Goal: Task Accomplishment & Management: Manage account settings

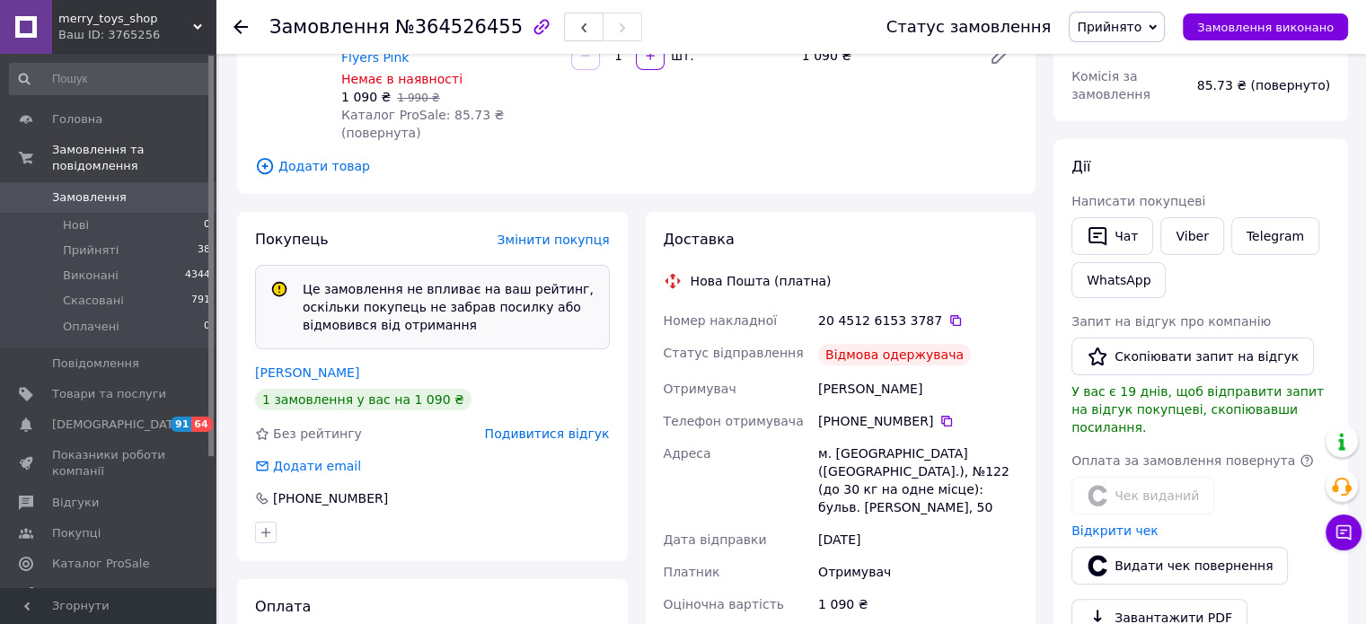
scroll to position [449, 0]
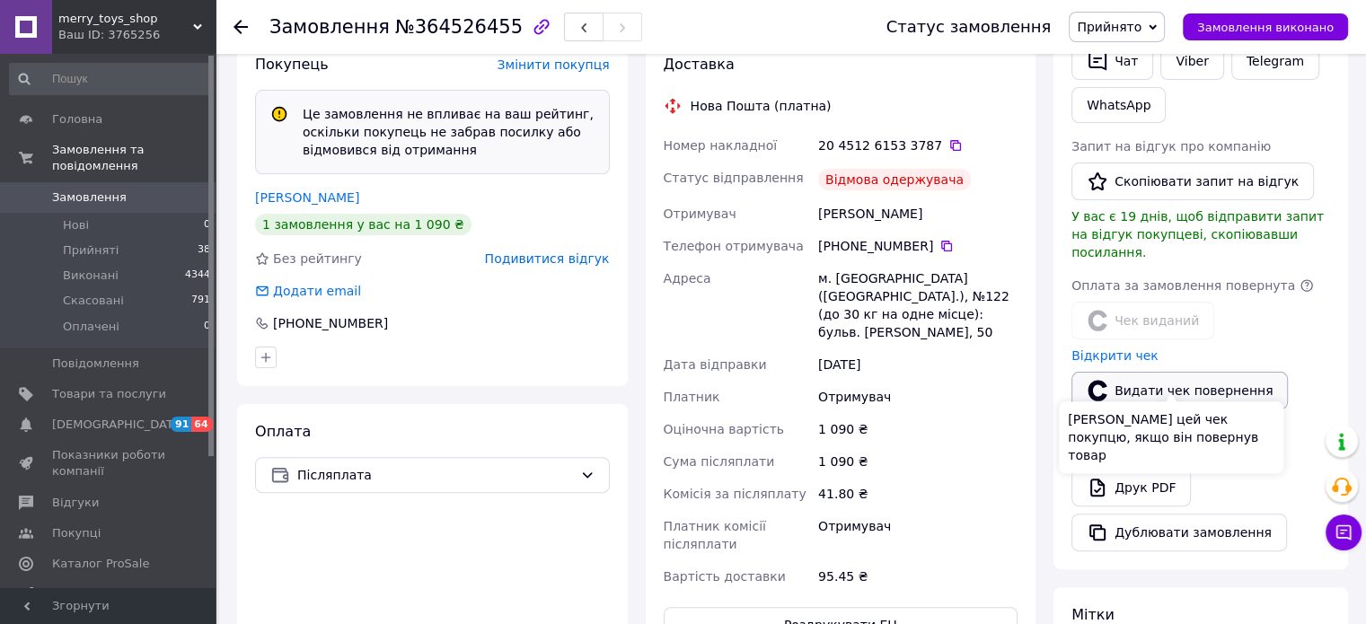
click at [1145, 372] on button "Видати чек повернення" at bounding box center [1179, 391] width 216 height 38
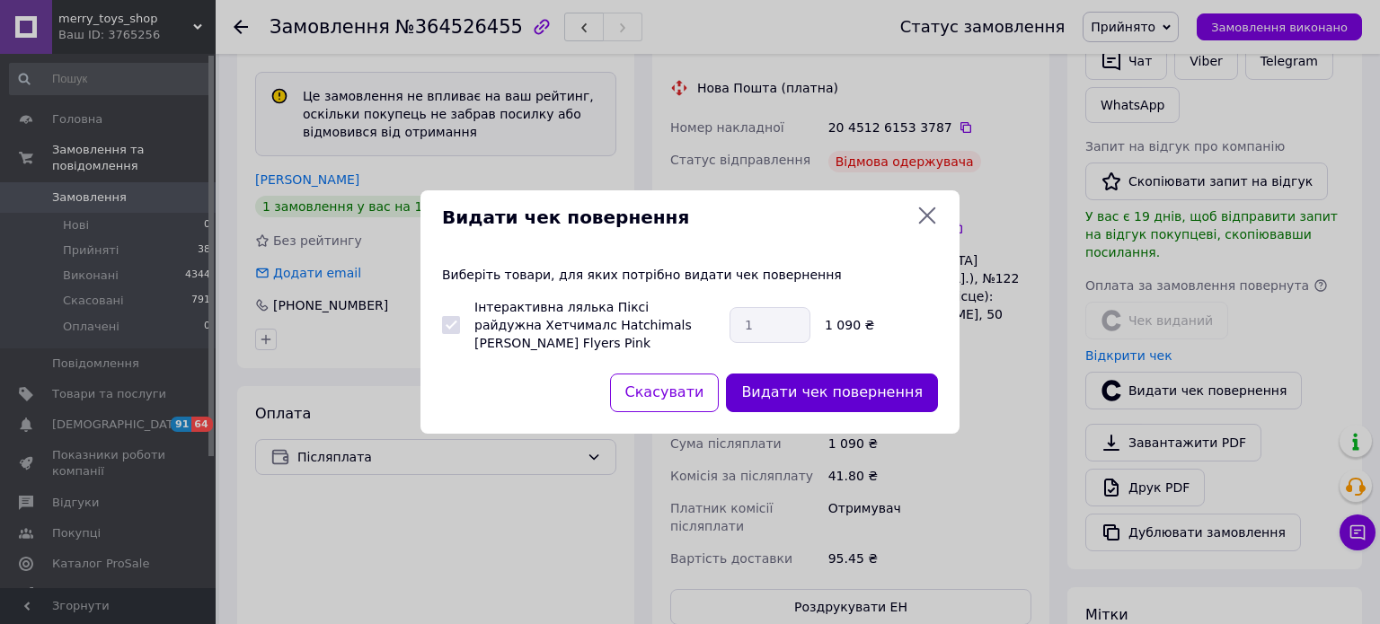
click at [799, 396] on button "Видати чек повернення" at bounding box center [832, 393] width 212 height 39
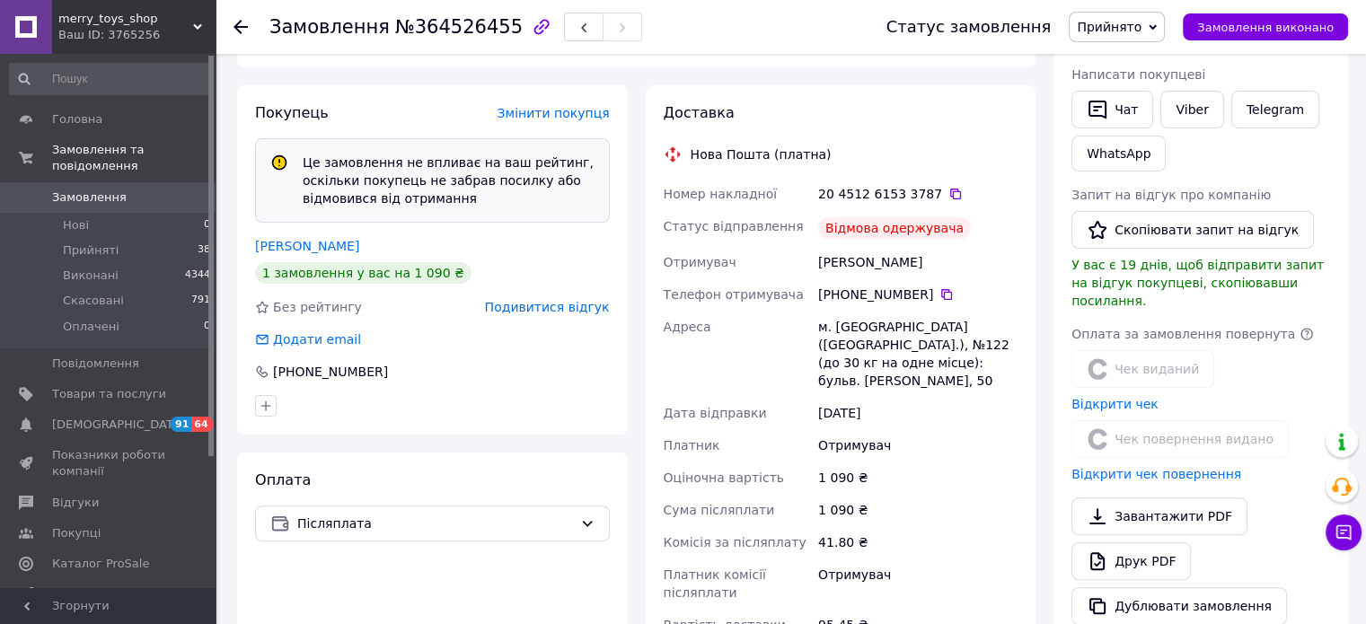
scroll to position [269, 0]
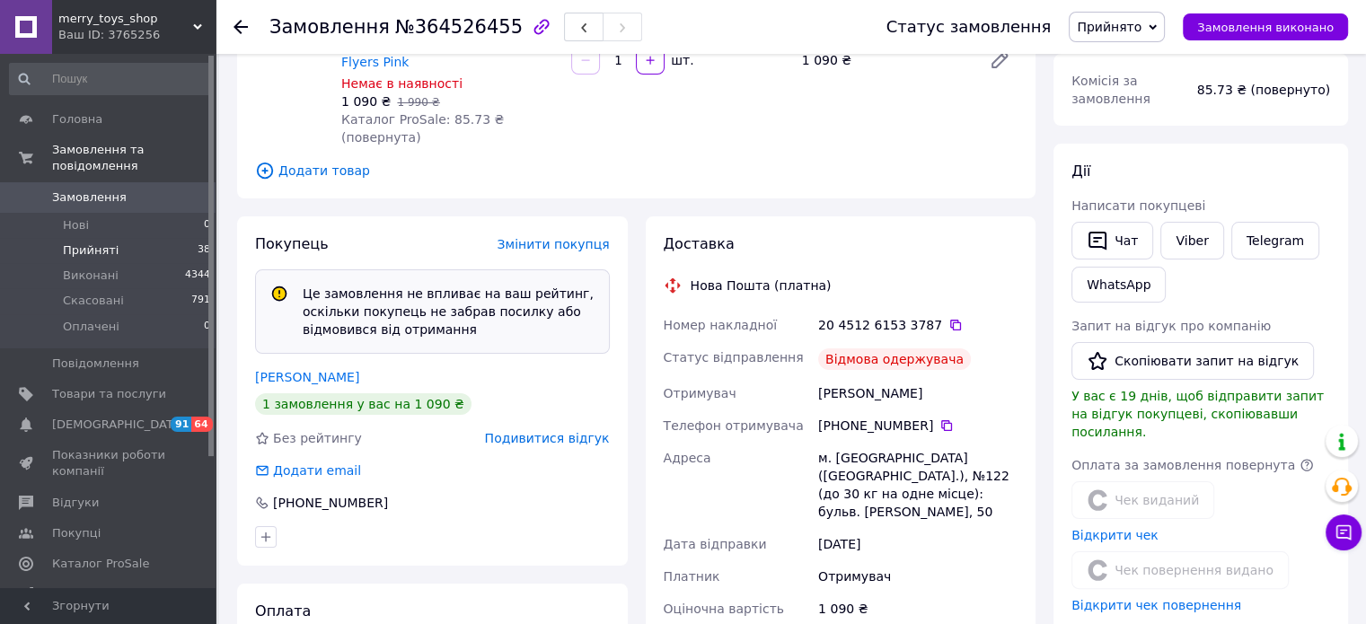
click at [101, 243] on li "Прийняті 38" at bounding box center [110, 250] width 221 height 25
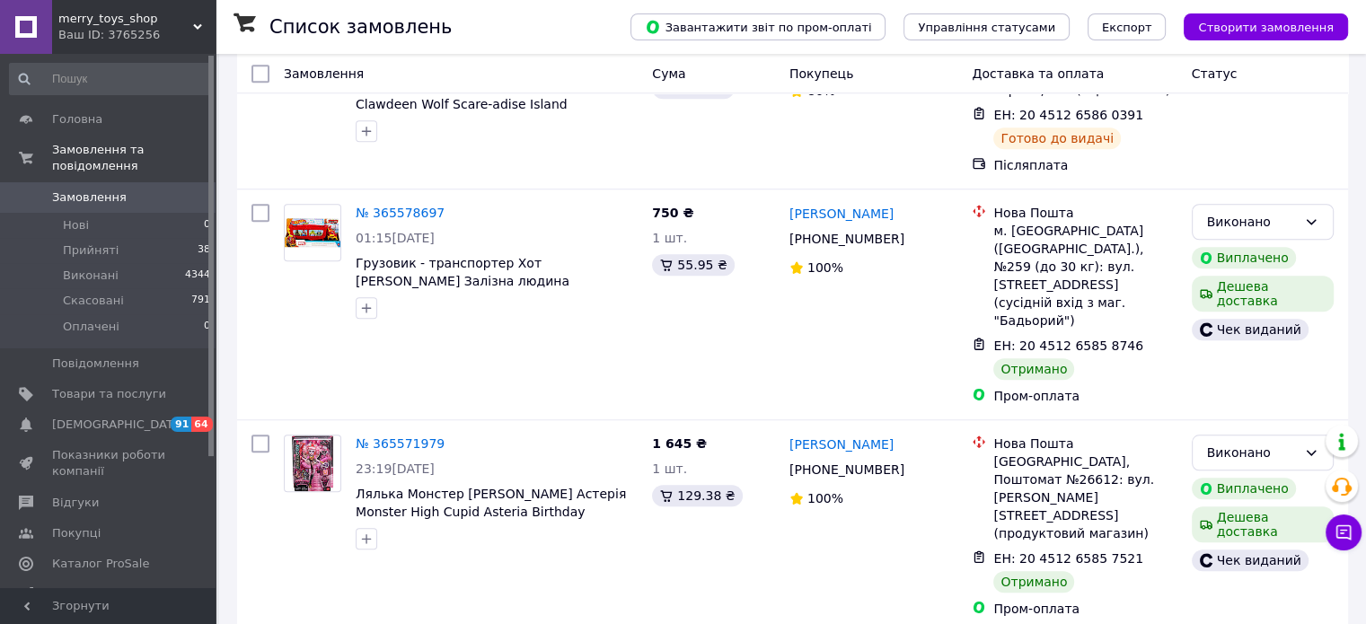
scroll to position [8607, 0]
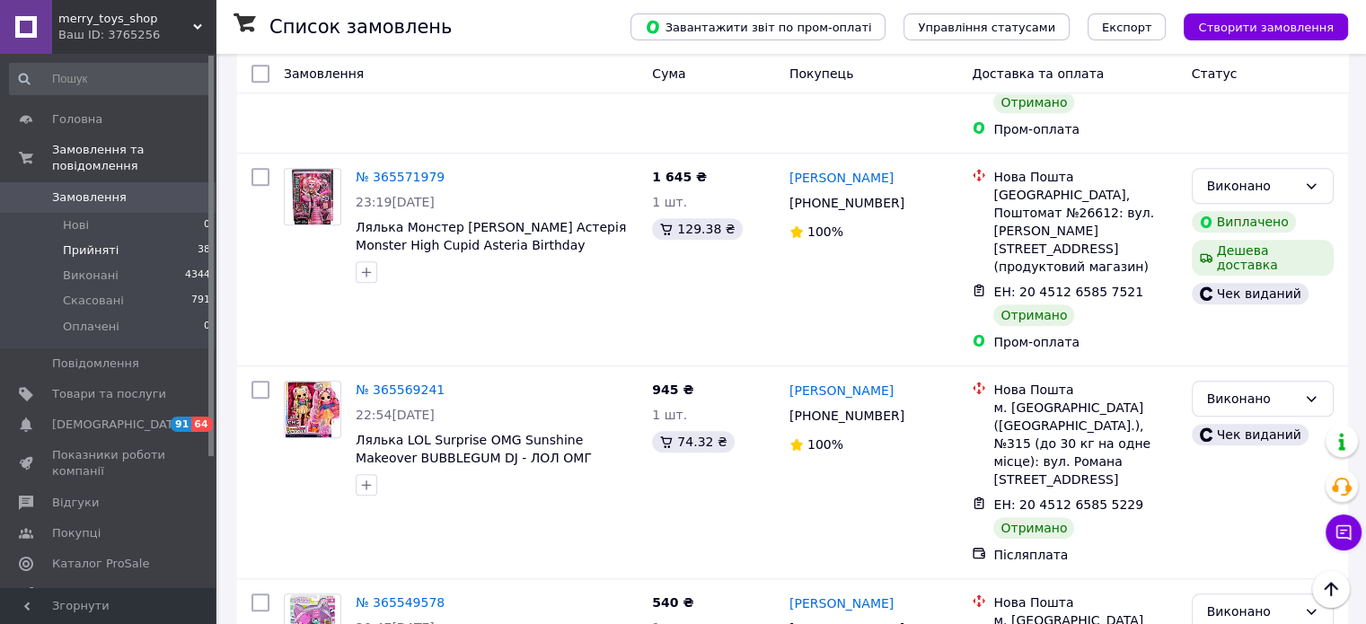
click at [89, 243] on span "Прийняті" at bounding box center [91, 251] width 56 height 16
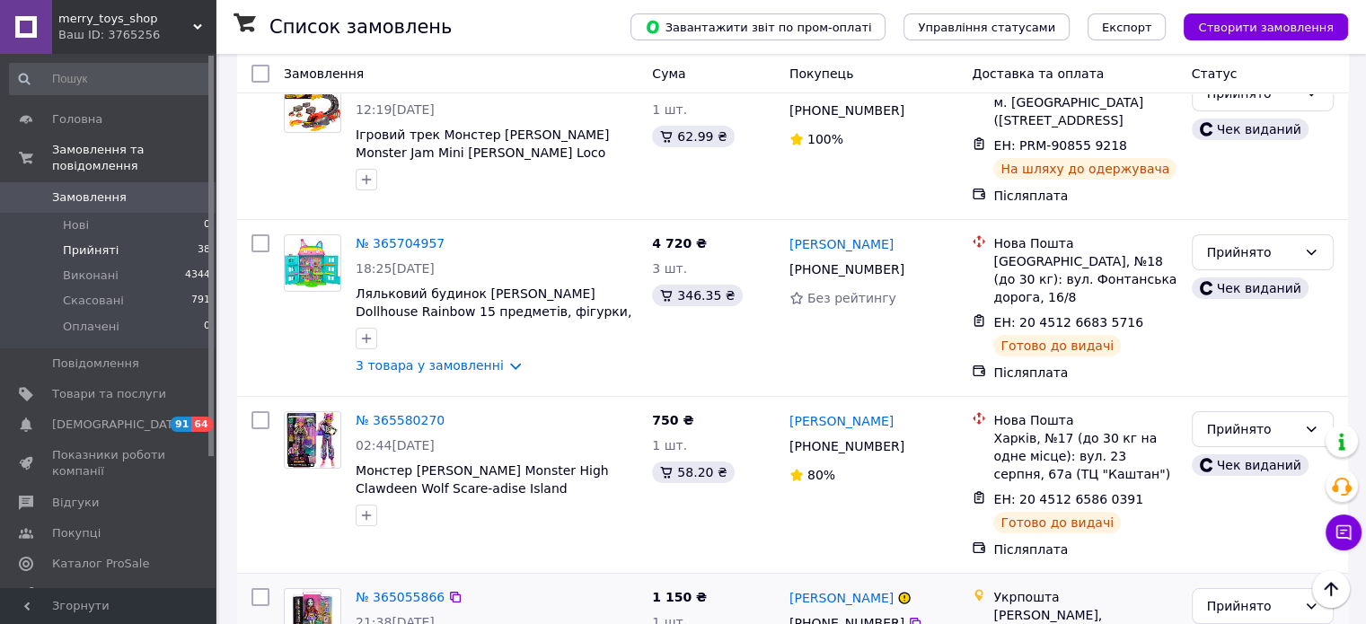
scroll to position [6527, 0]
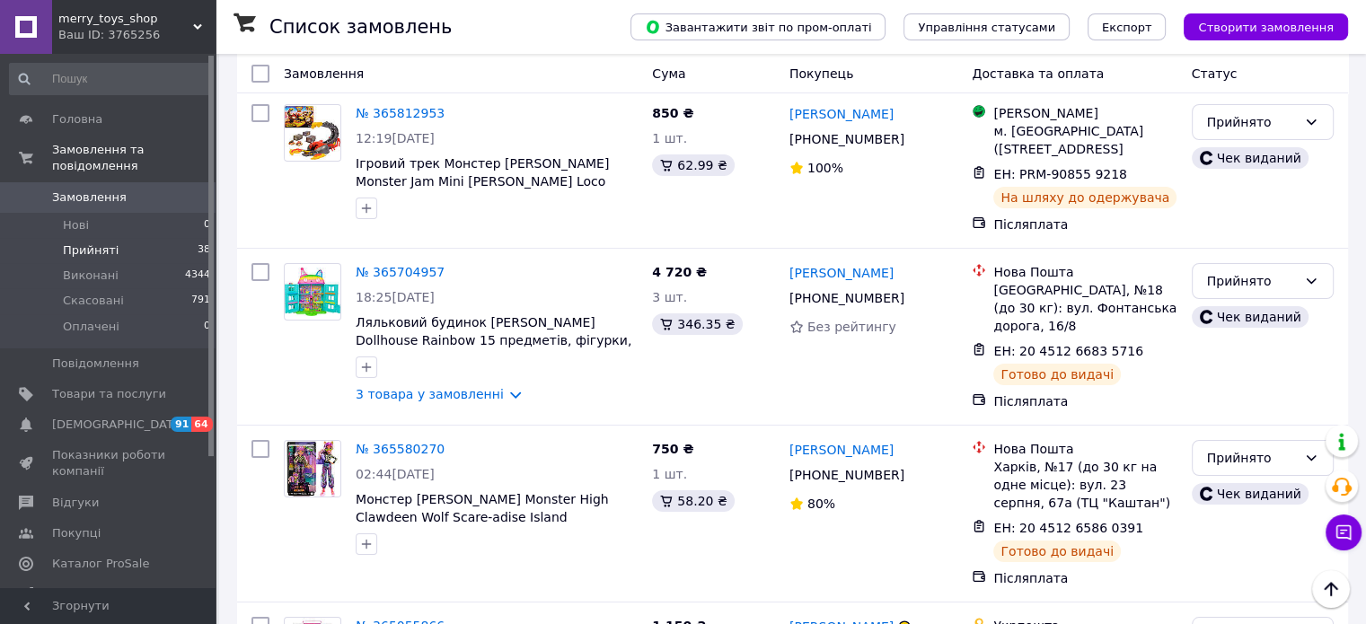
click at [1239, 569] on li "Скасовано" at bounding box center [1262, 568] width 140 height 32
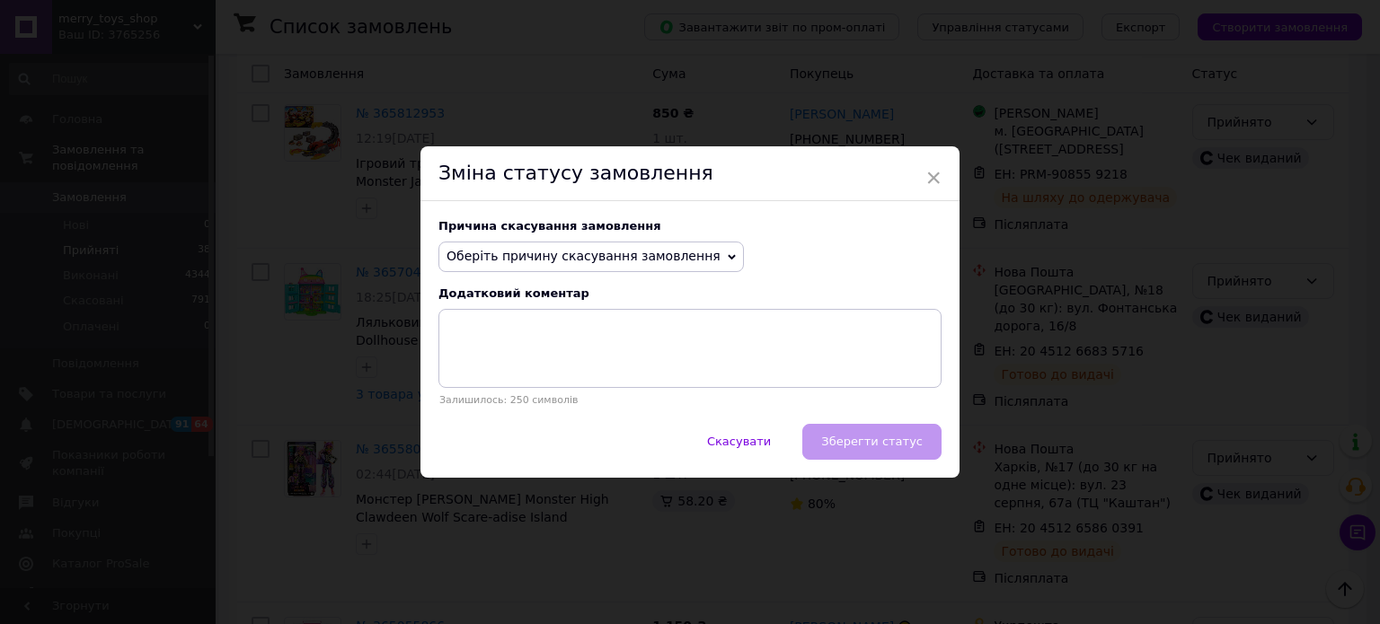
click at [526, 258] on span "Оберіть причину скасування замовлення" at bounding box center [583, 256] width 274 height 14
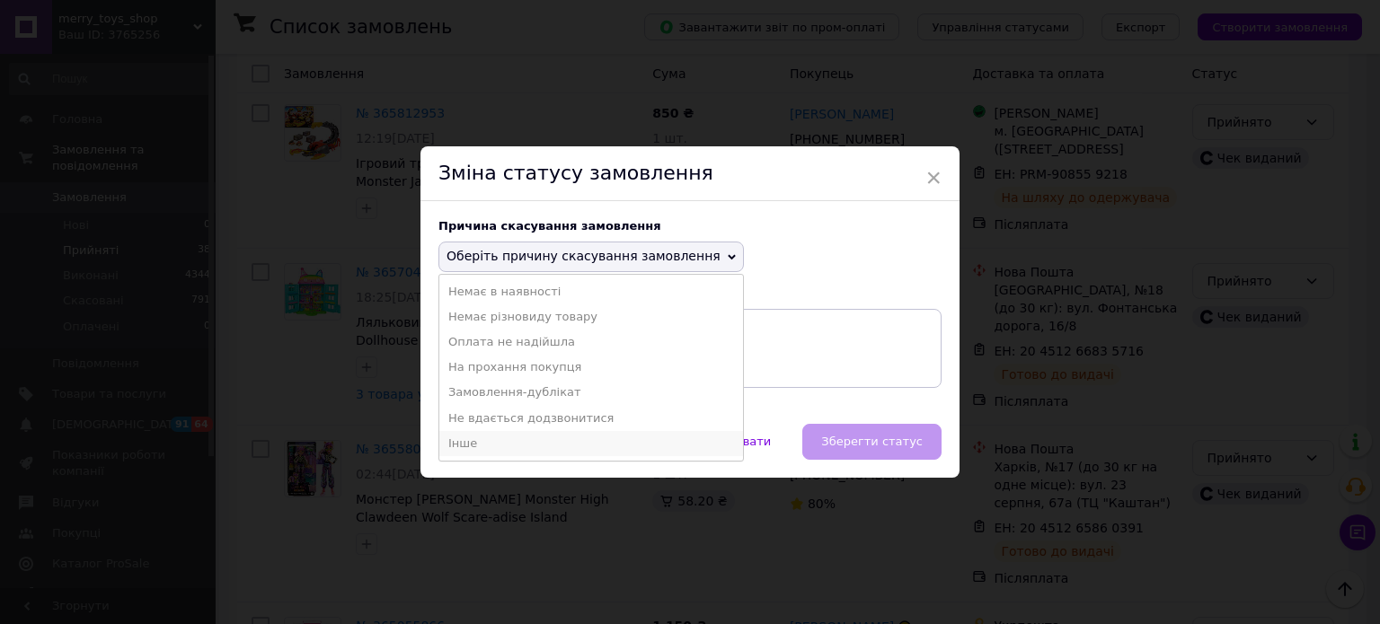
click at [508, 442] on li "Інше" at bounding box center [591, 443] width 304 height 25
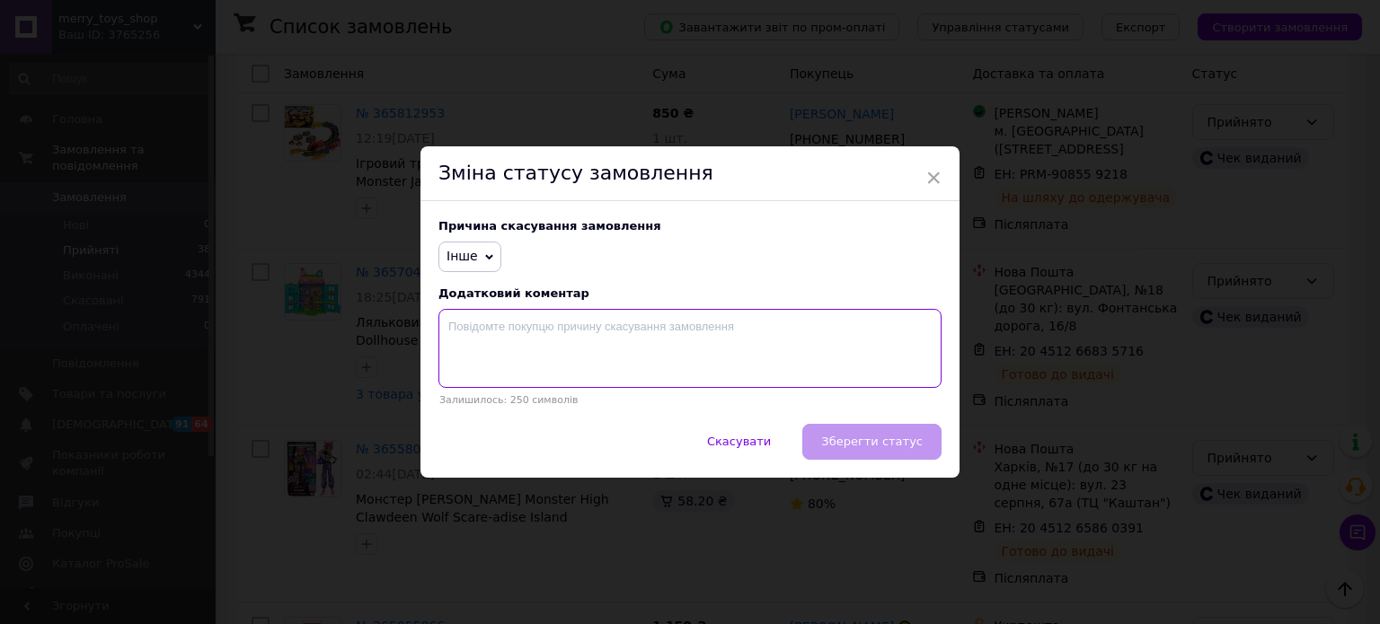
click at [521, 376] on textarea at bounding box center [689, 348] width 503 height 79
type textarea "не прийшов за замовленням"
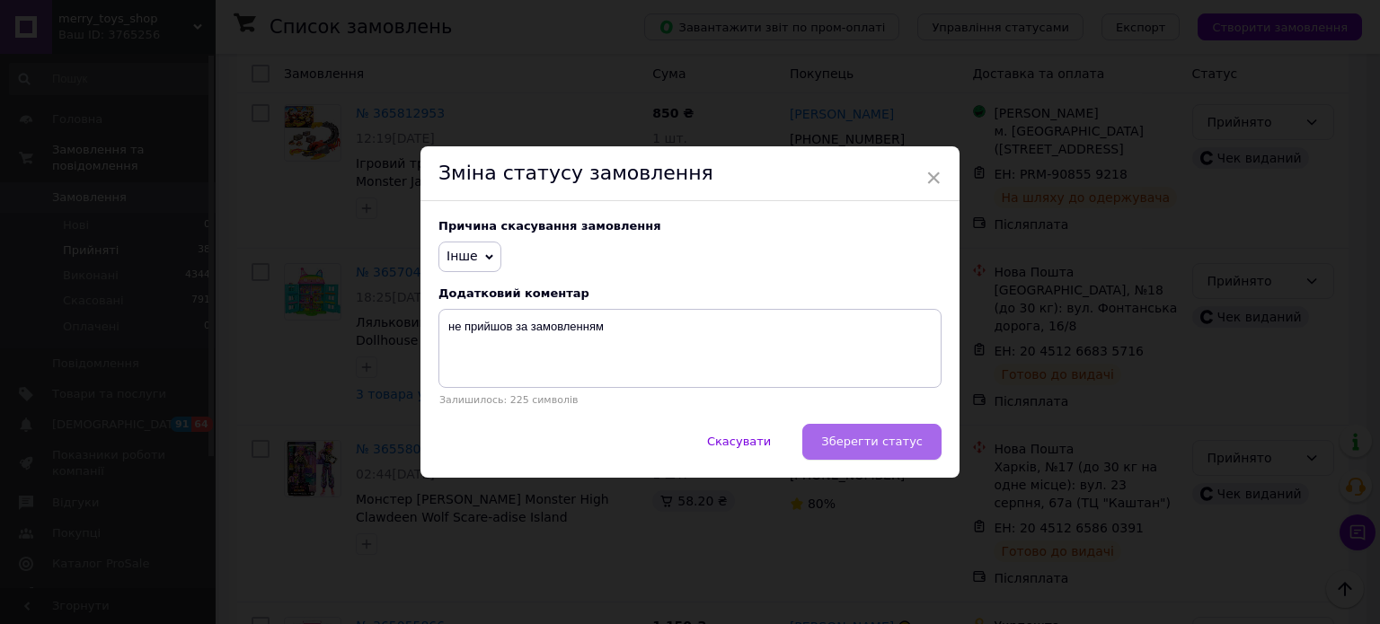
click at [848, 433] on button "Зберегти статус" at bounding box center [871, 442] width 139 height 36
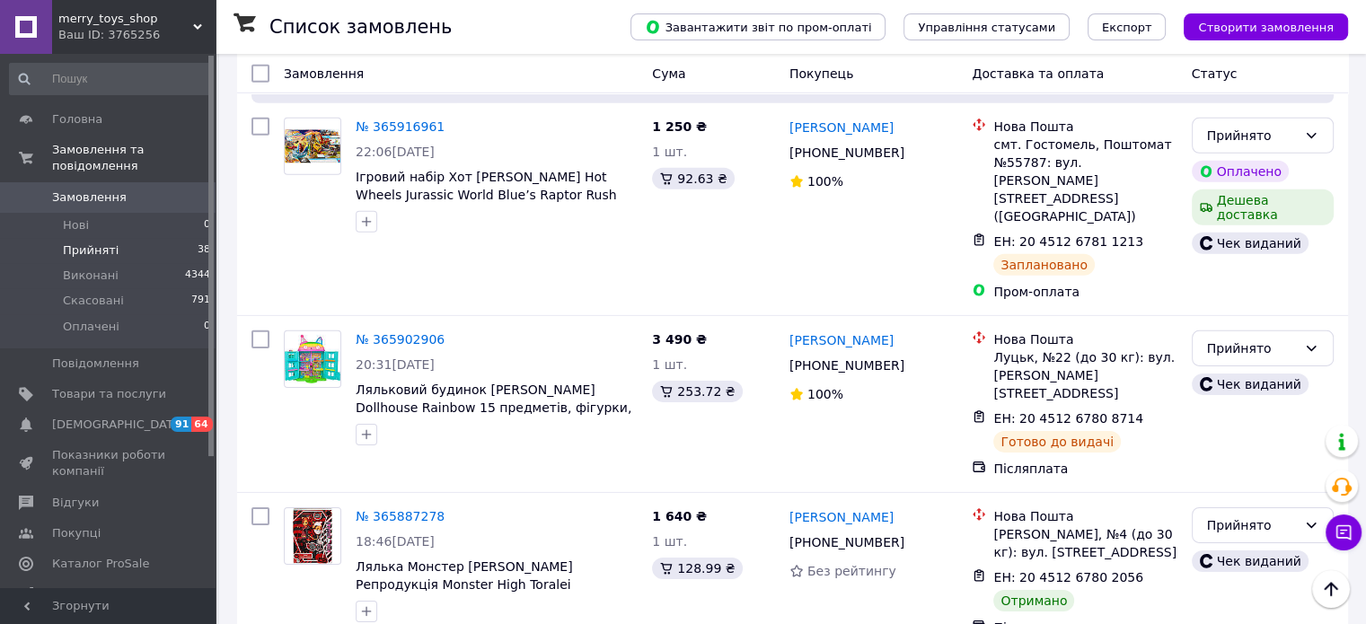
scroll to position [5539, 0]
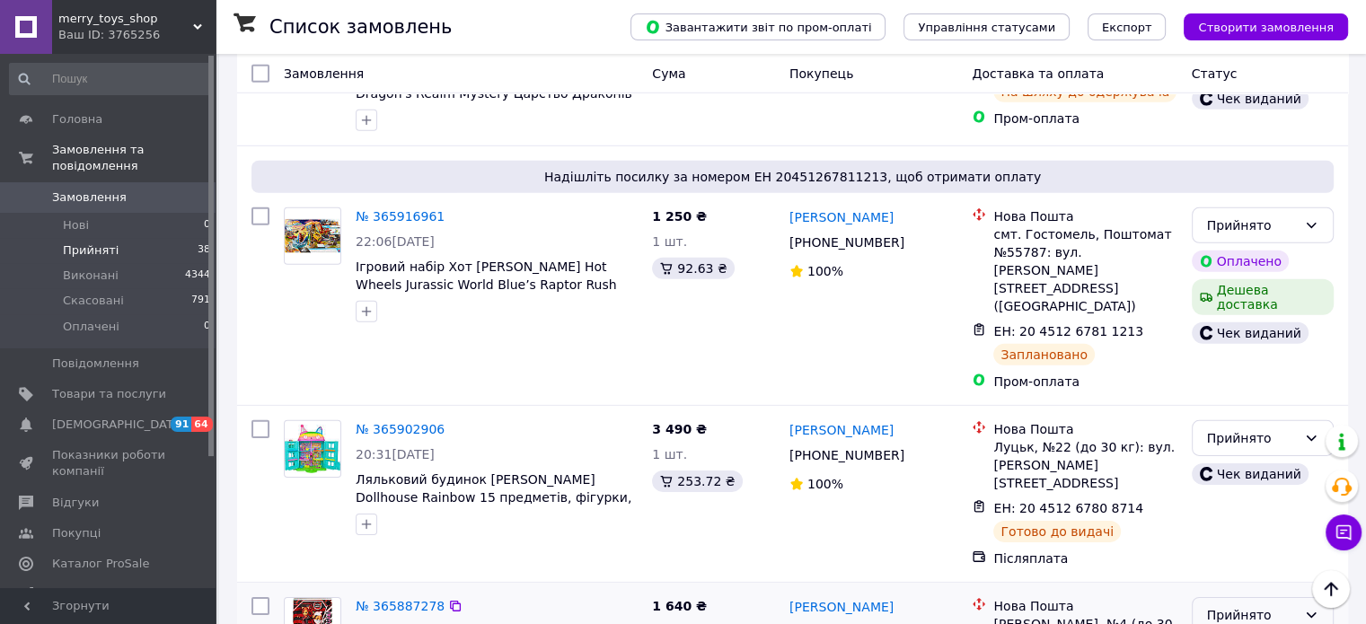
click at [1257, 605] on div "Прийнято" at bounding box center [1252, 615] width 90 height 20
click at [1248, 326] on li "Виконано" at bounding box center [1262, 329] width 140 height 32
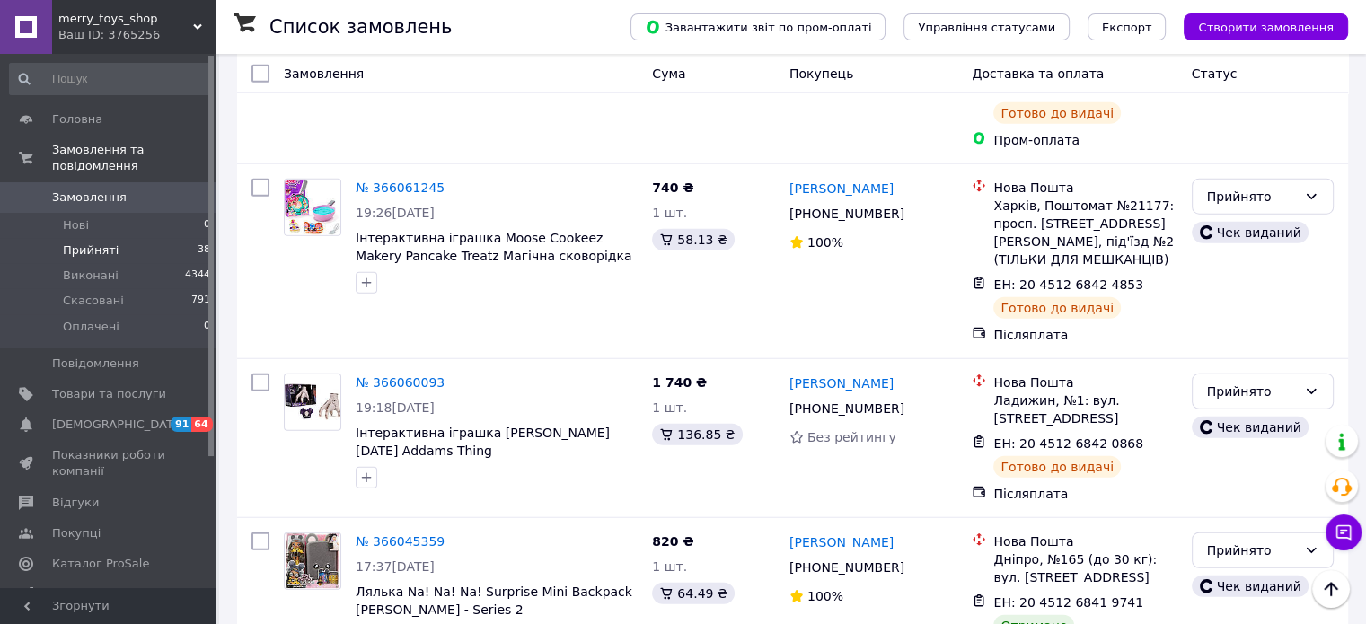
scroll to position [4551, 0]
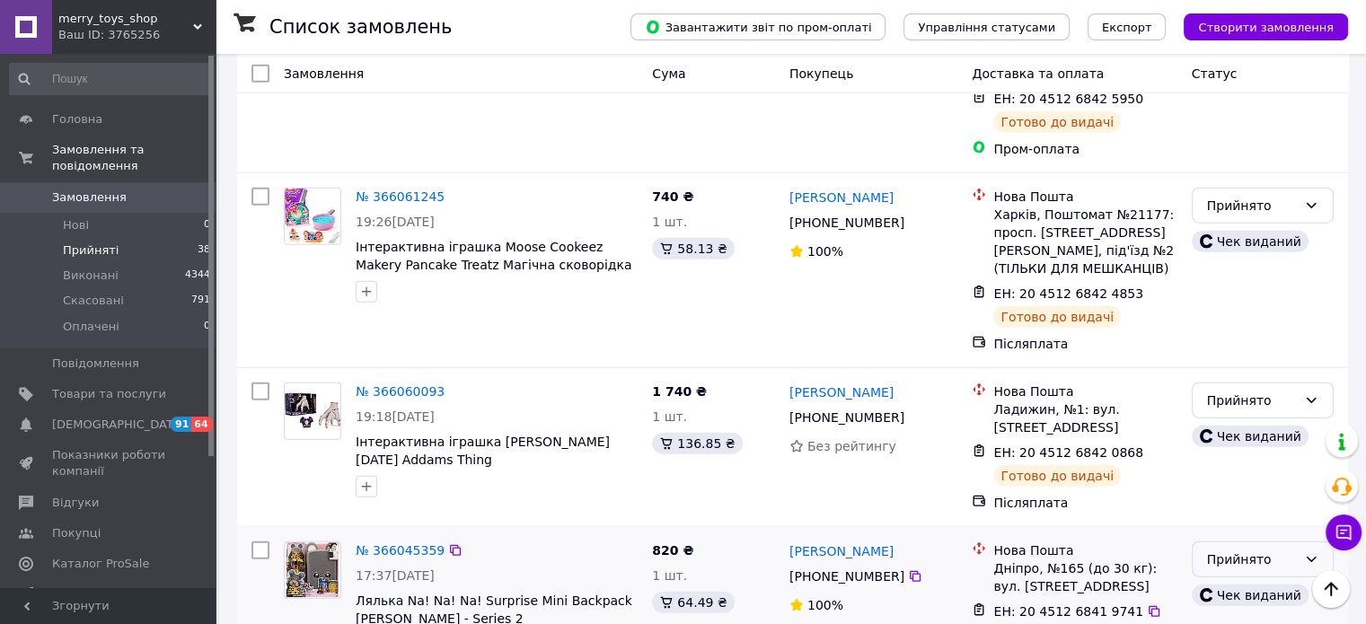
click at [1286, 550] on div "Прийнято" at bounding box center [1252, 560] width 90 height 20
click at [1254, 287] on li "Виконано" at bounding box center [1262, 294] width 140 height 32
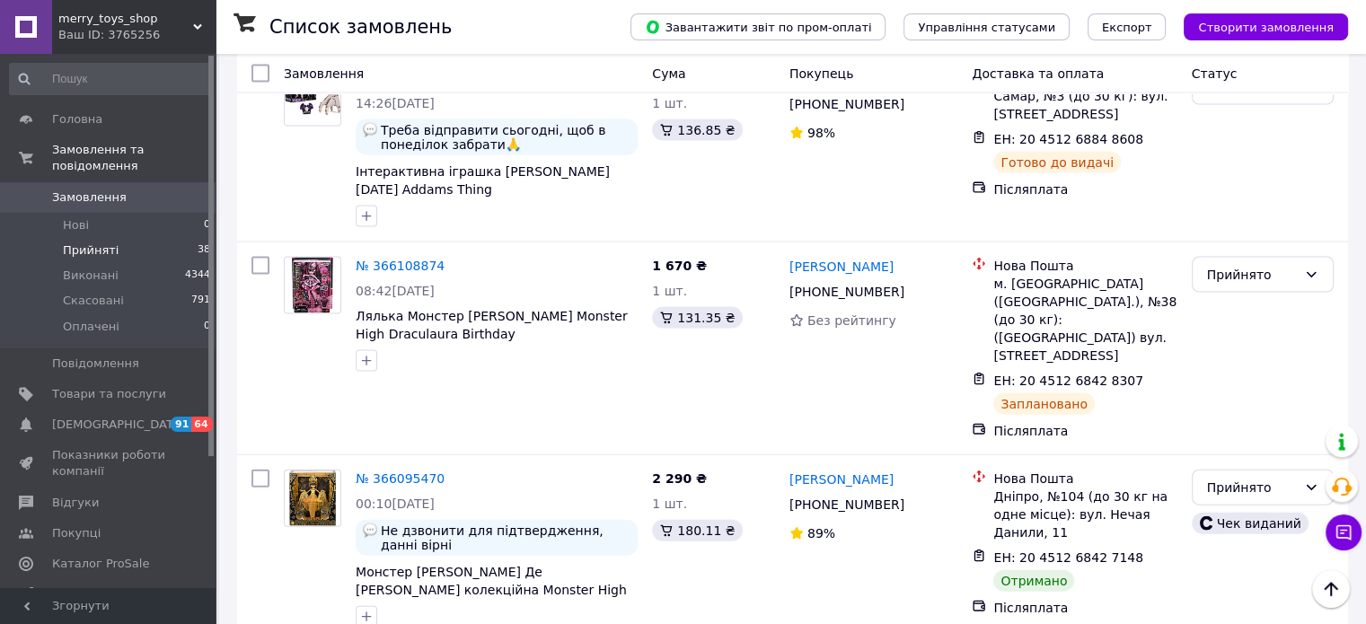
scroll to position [3832, 0]
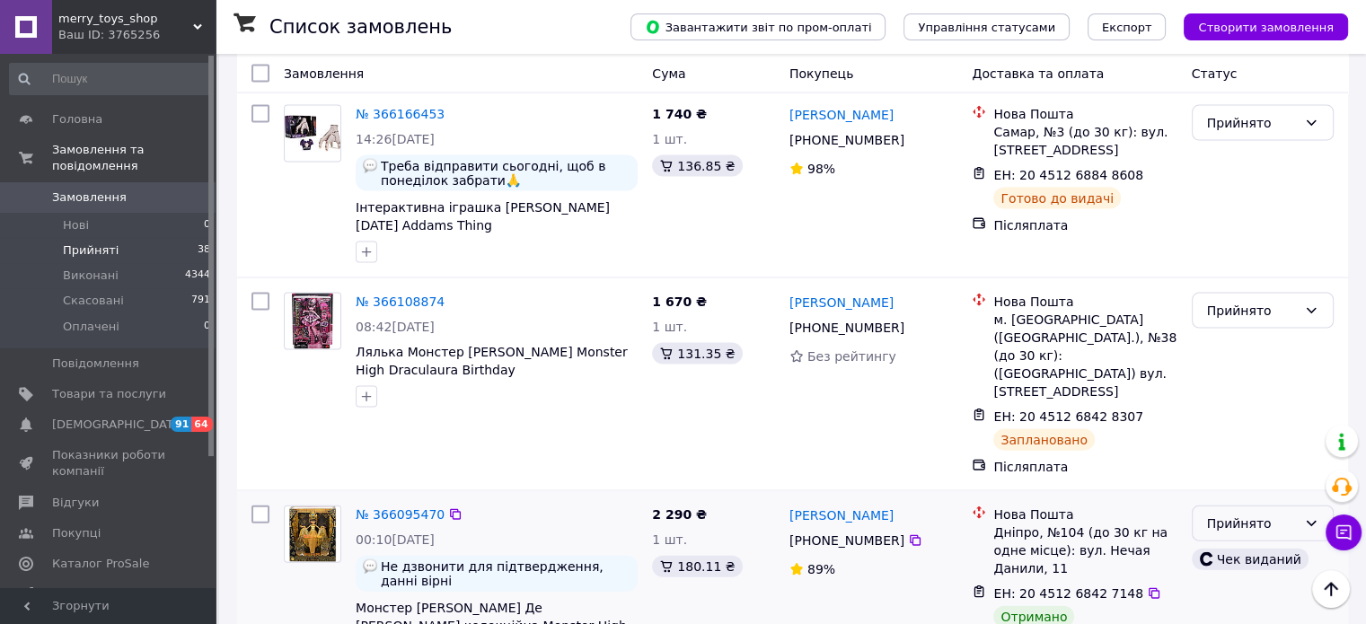
click at [1242, 514] on div "Прийнято" at bounding box center [1252, 524] width 90 height 20
click at [1240, 263] on li "Виконано" at bounding box center [1262, 257] width 140 height 32
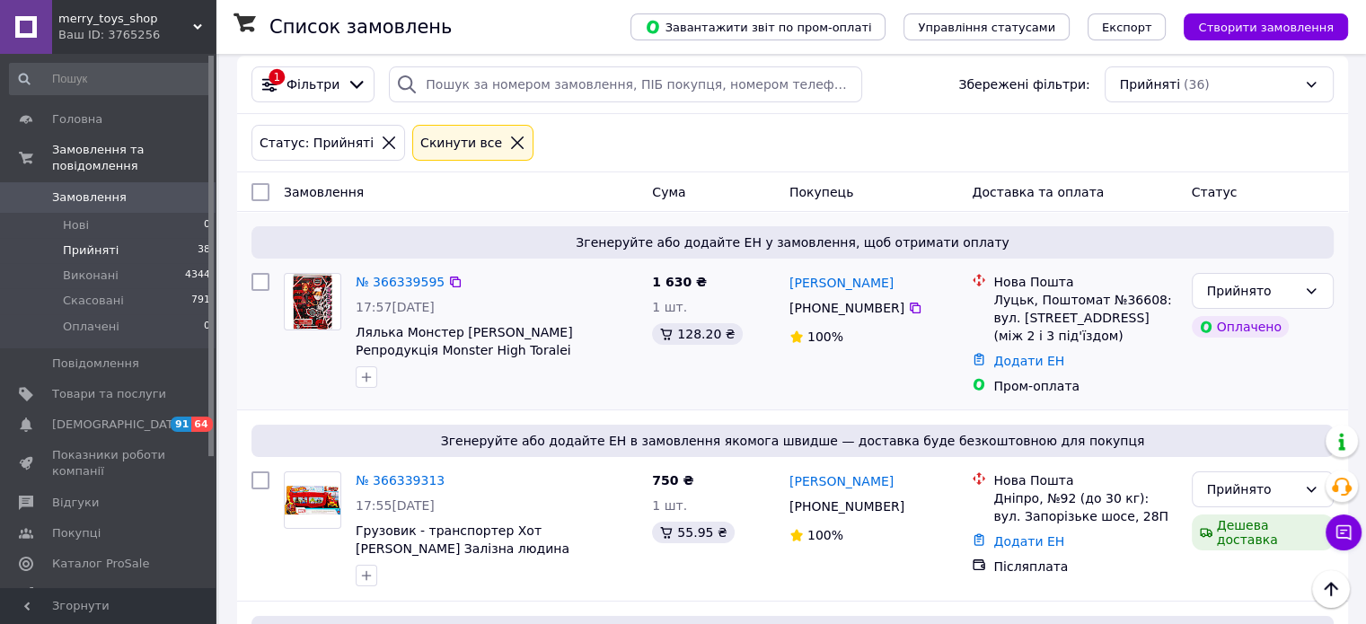
scroll to position [150, 0]
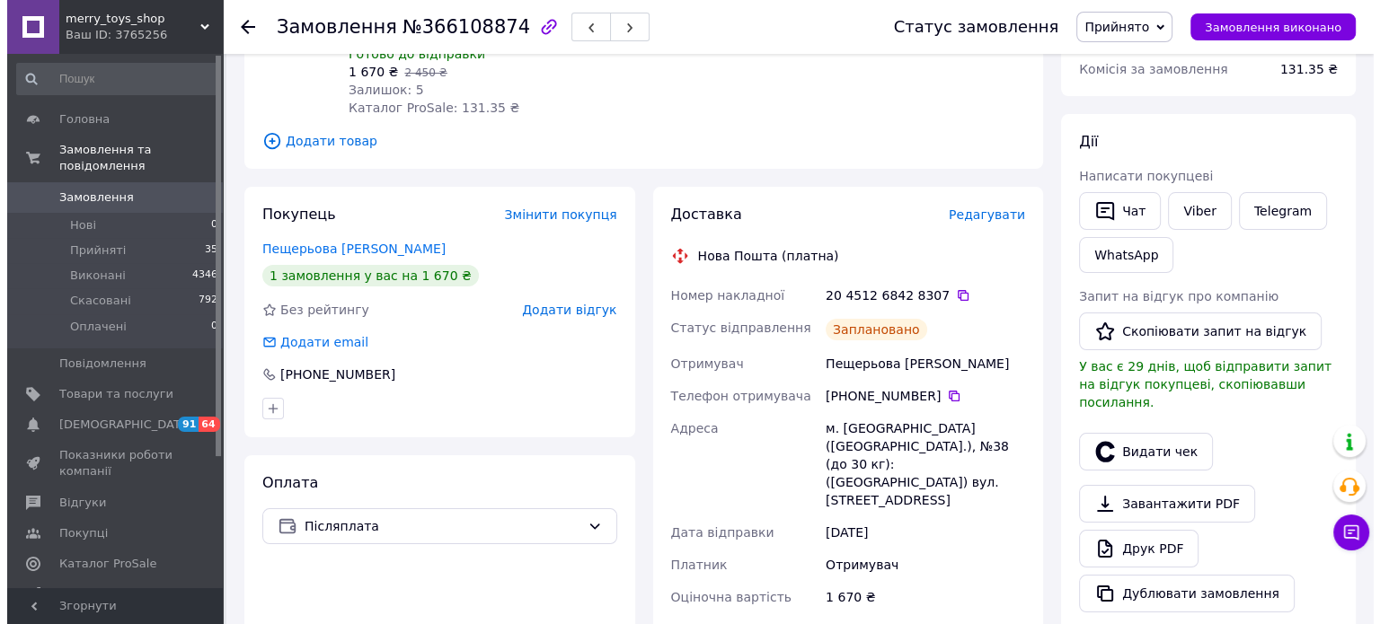
scroll to position [269, 0]
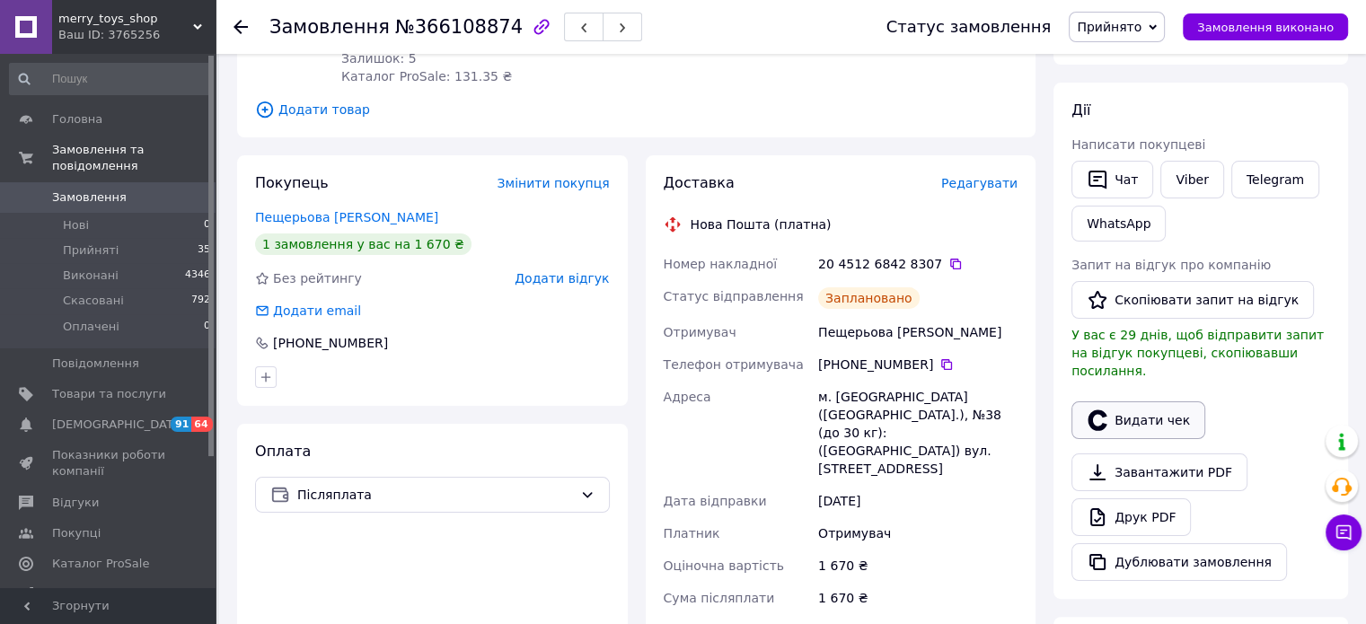
click at [1130, 418] on button "Видати чек" at bounding box center [1138, 420] width 134 height 38
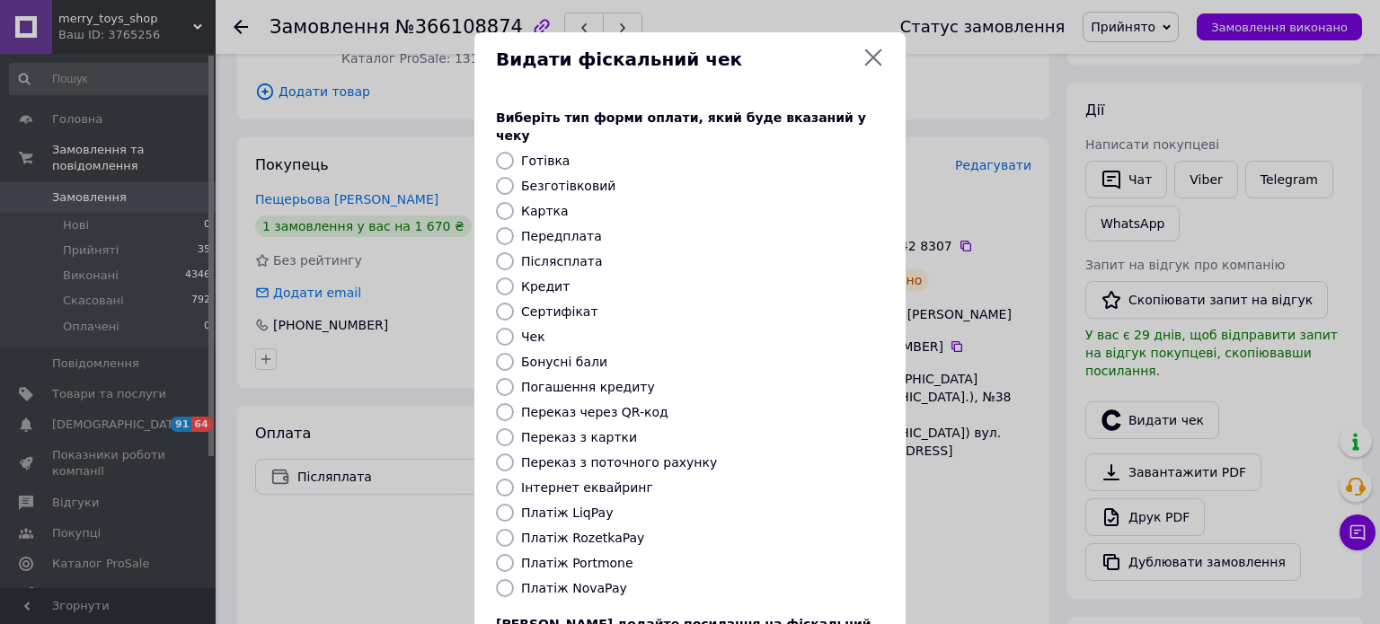
click at [570, 581] on label "Платіж NovaPay" at bounding box center [574, 588] width 106 height 14
click at [514, 579] on input "Платіж NovaPay" at bounding box center [505, 588] width 18 height 18
radio input "true"
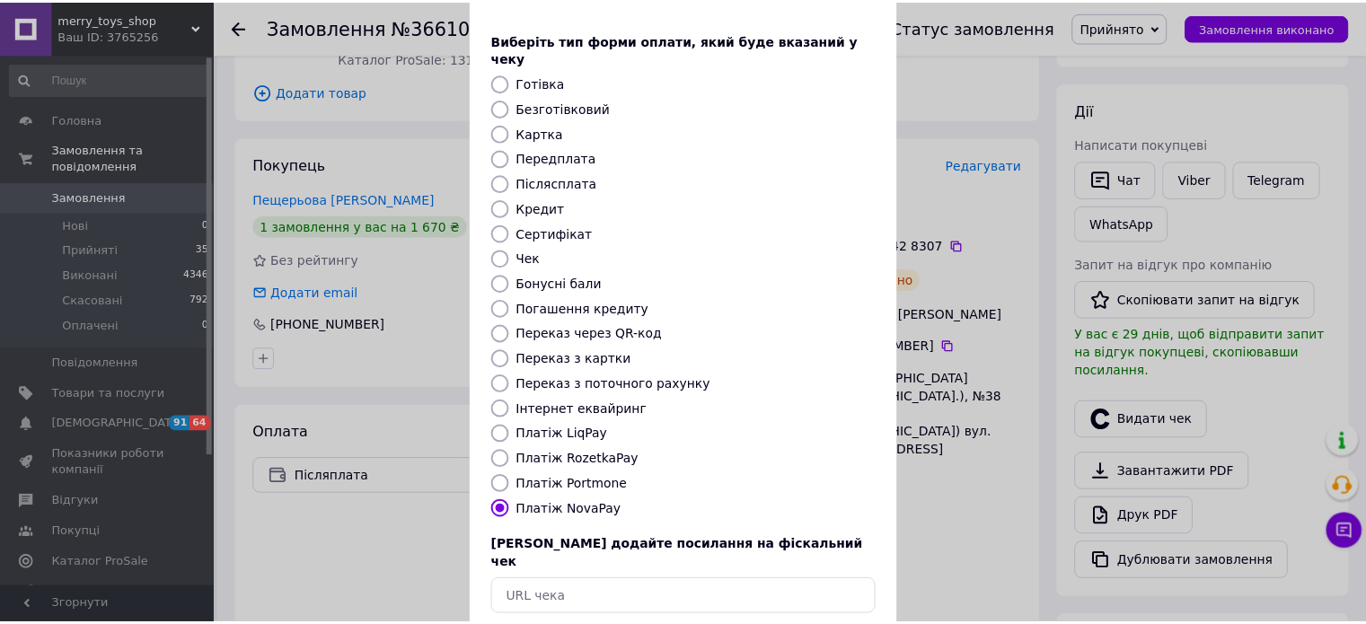
scroll to position [146, 0]
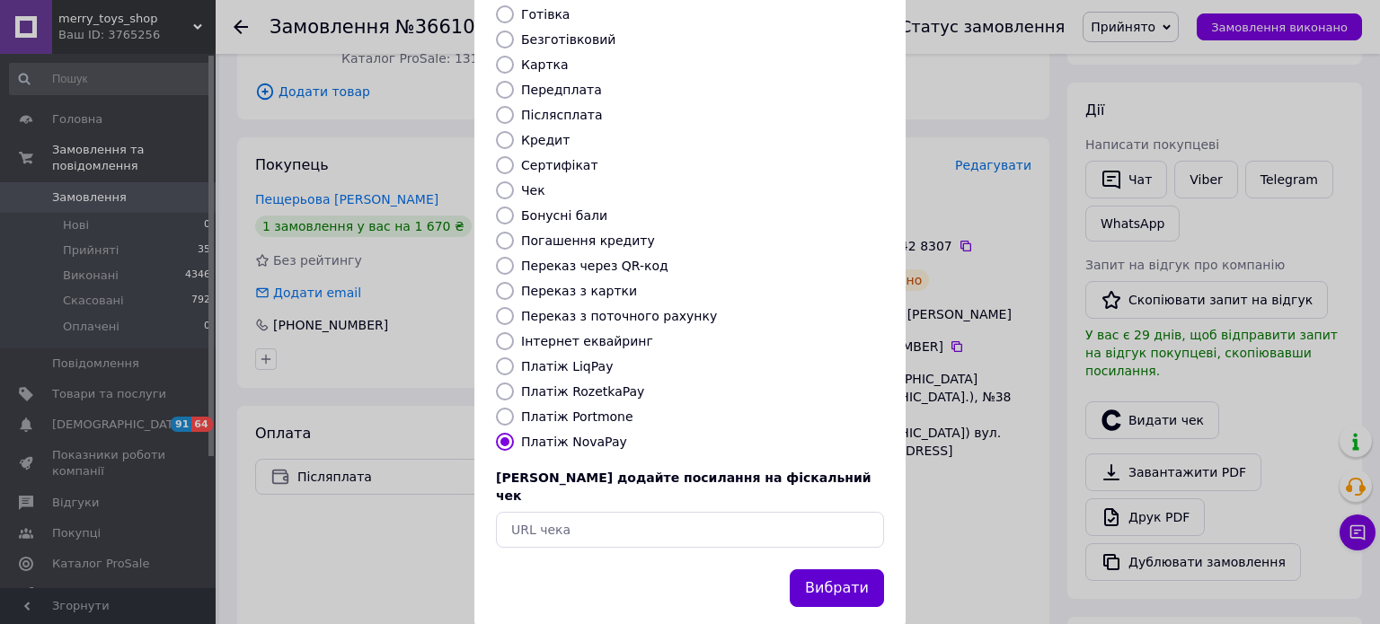
click at [812, 569] on button "Вибрати" at bounding box center [836, 588] width 94 height 39
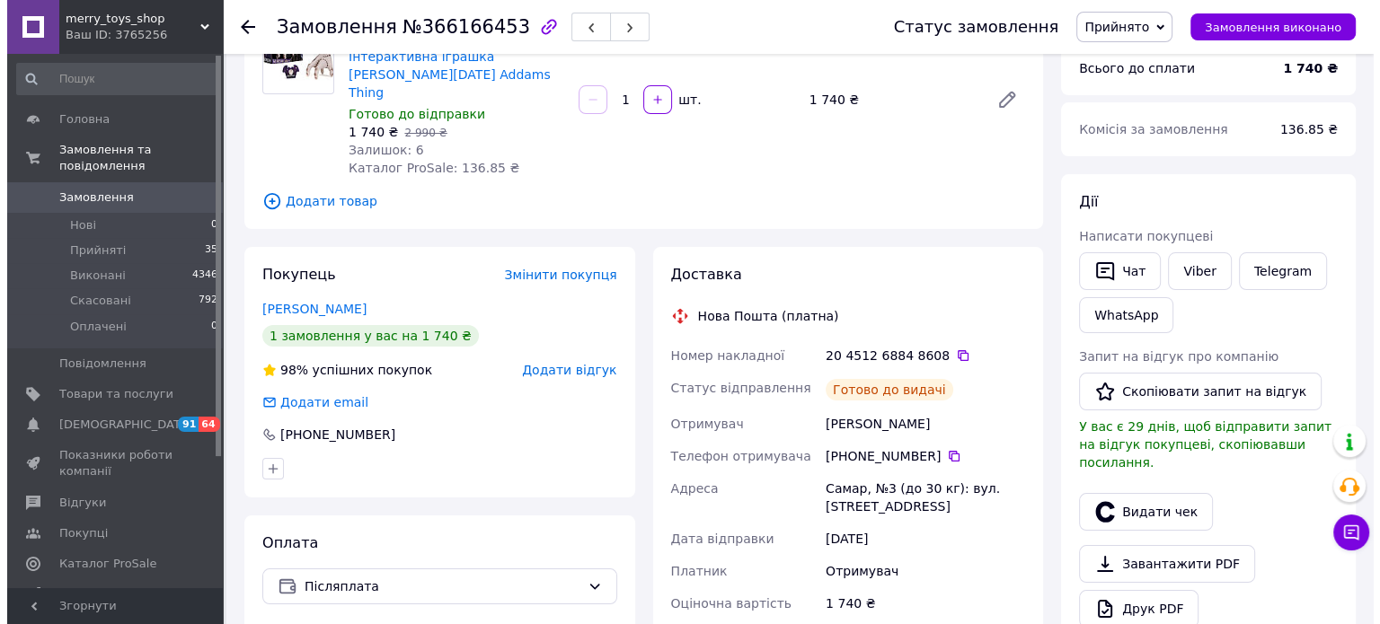
scroll to position [180, 0]
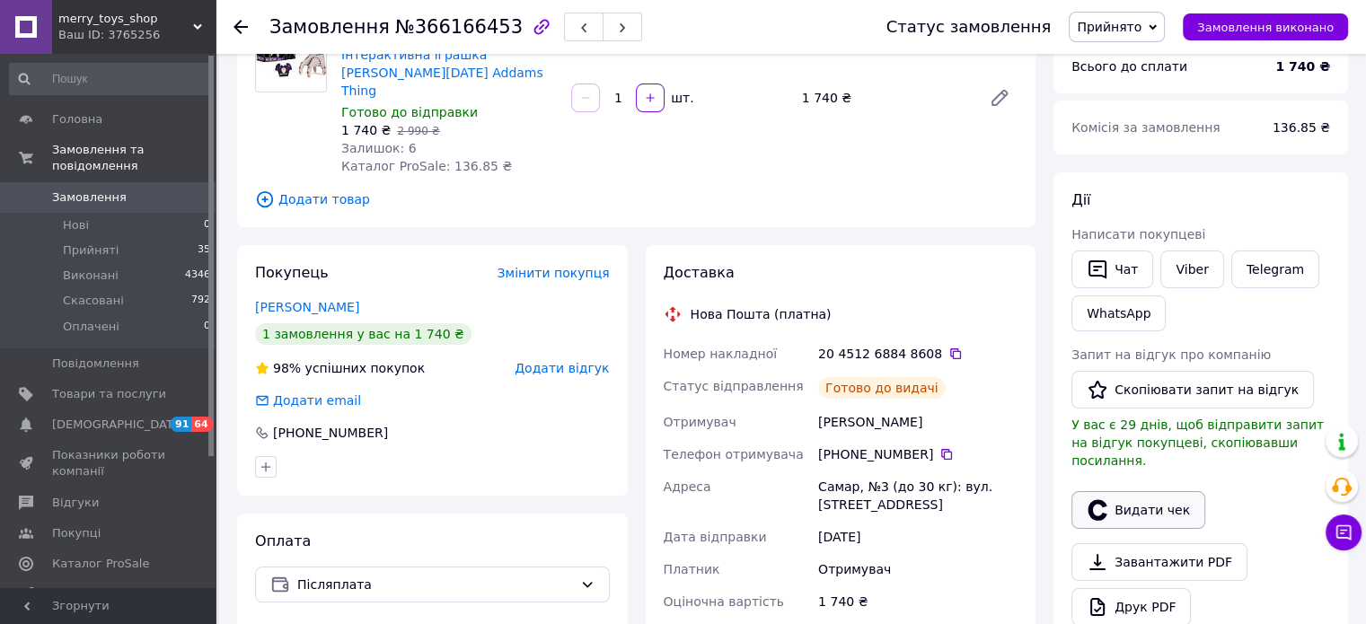
click at [1135, 491] on button "Видати чек" at bounding box center [1138, 510] width 134 height 38
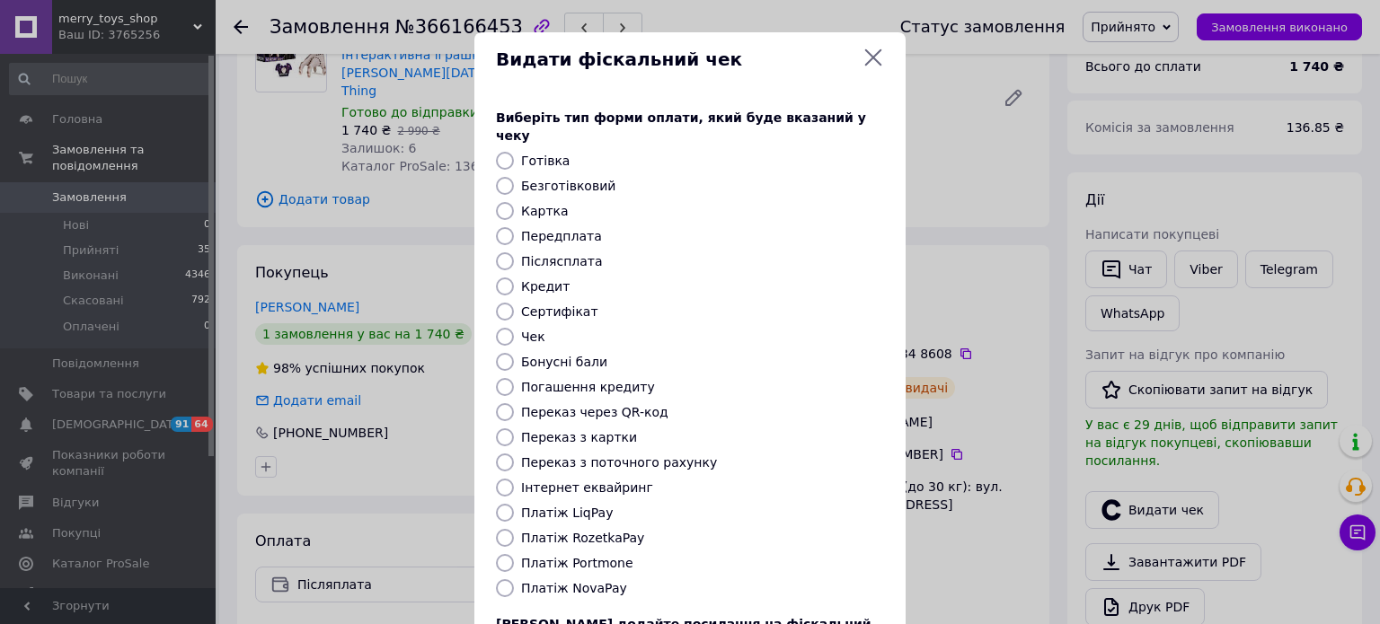
drag, startPoint x: 553, startPoint y: 573, endPoint x: 701, endPoint y: 539, distance: 151.2
click at [554, 581] on label "Платіж NovaPay" at bounding box center [574, 588] width 106 height 14
click at [514, 579] on input "Платіж NovaPay" at bounding box center [505, 588] width 18 height 18
radio input "true"
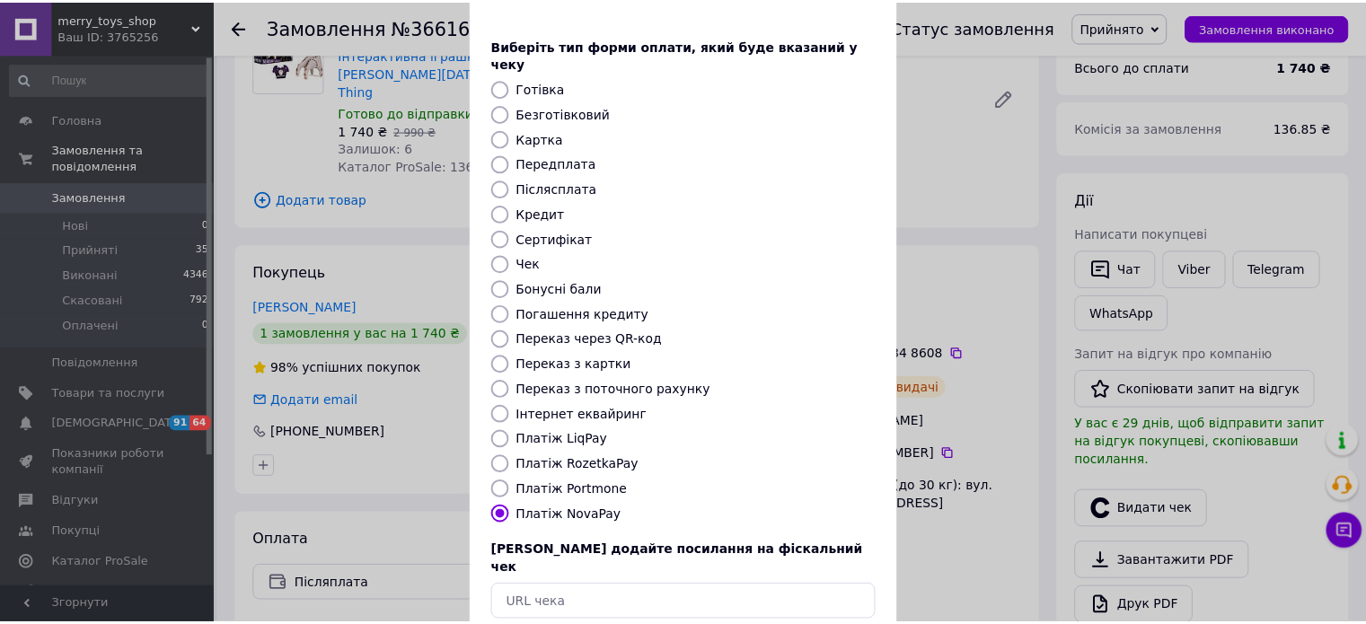
scroll to position [146, 0]
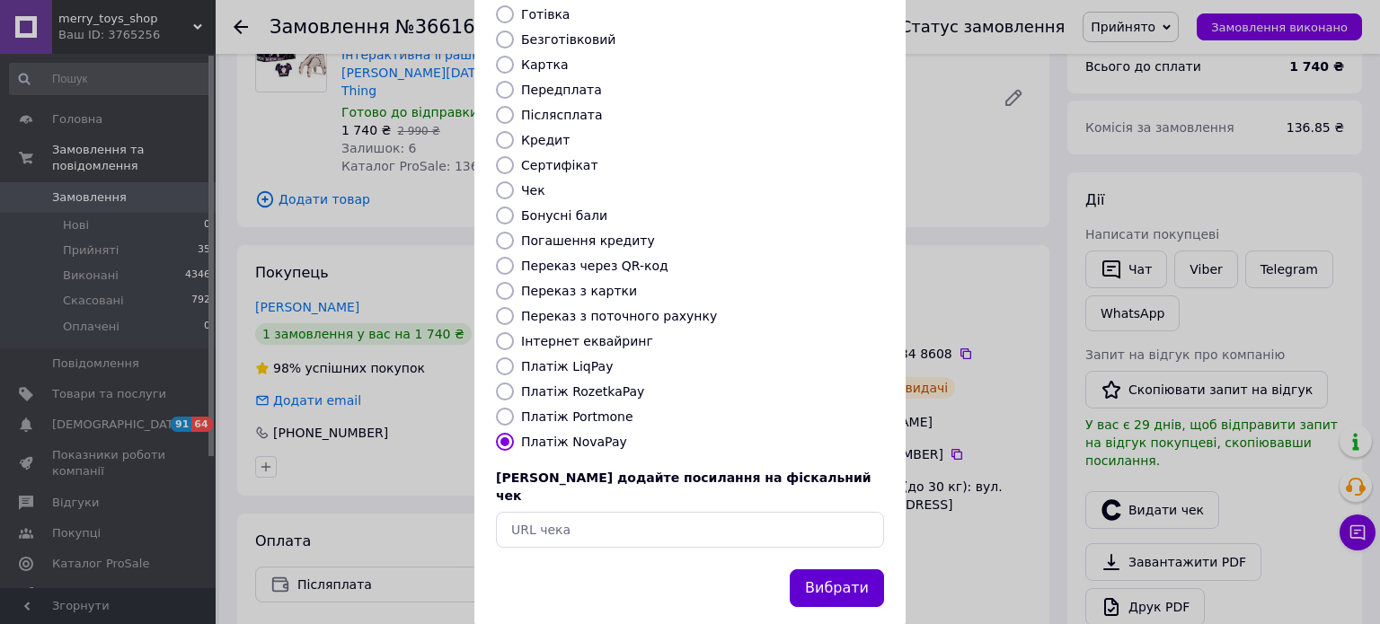
click at [865, 569] on button "Вибрати" at bounding box center [836, 588] width 94 height 39
